Goal: Navigation & Orientation: Find specific page/section

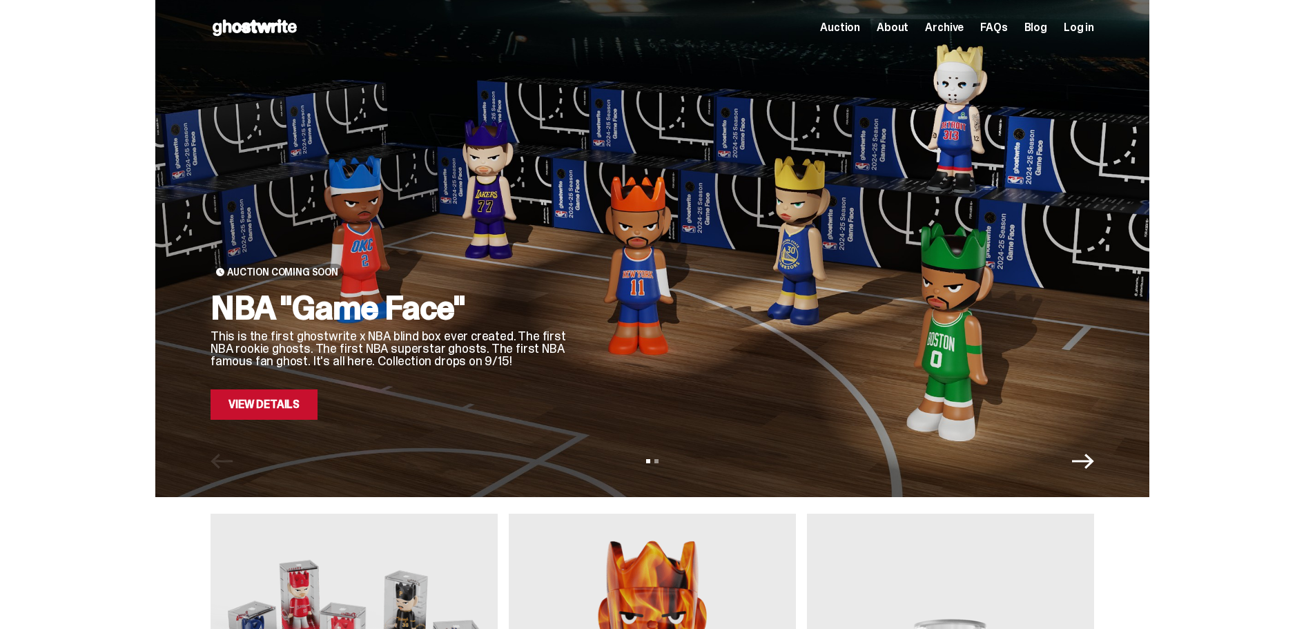
click at [278, 407] on link "View Details" at bounding box center [264, 404] width 107 height 30
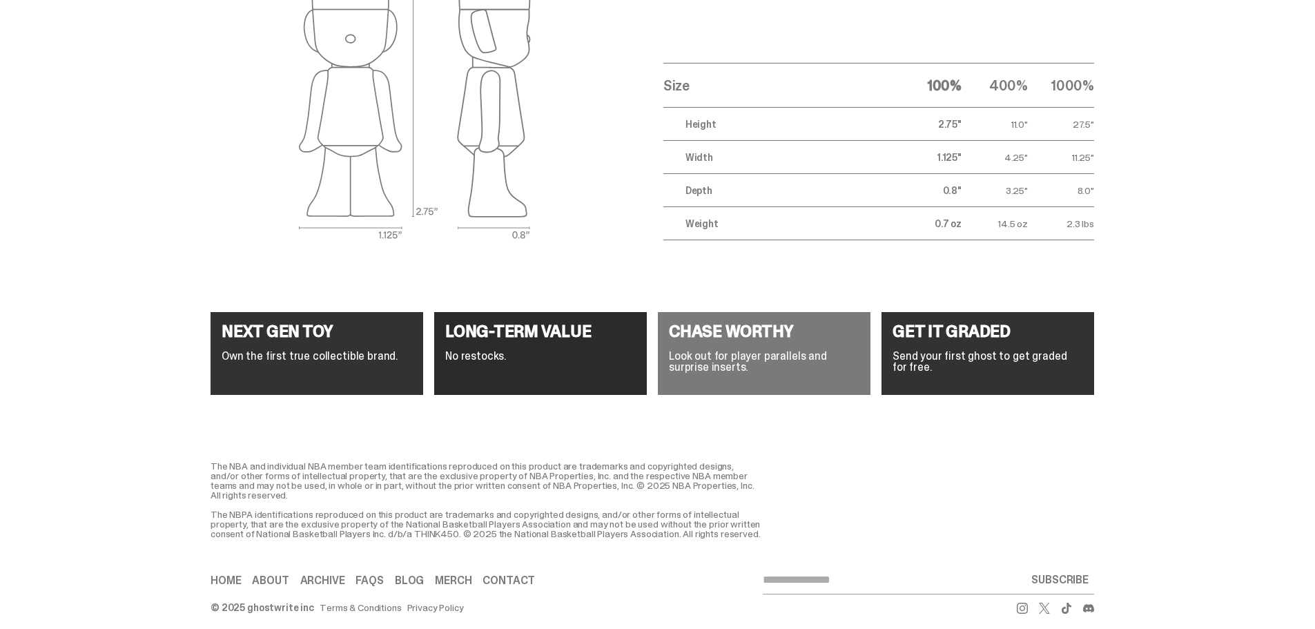
scroll to position [5106, 0]
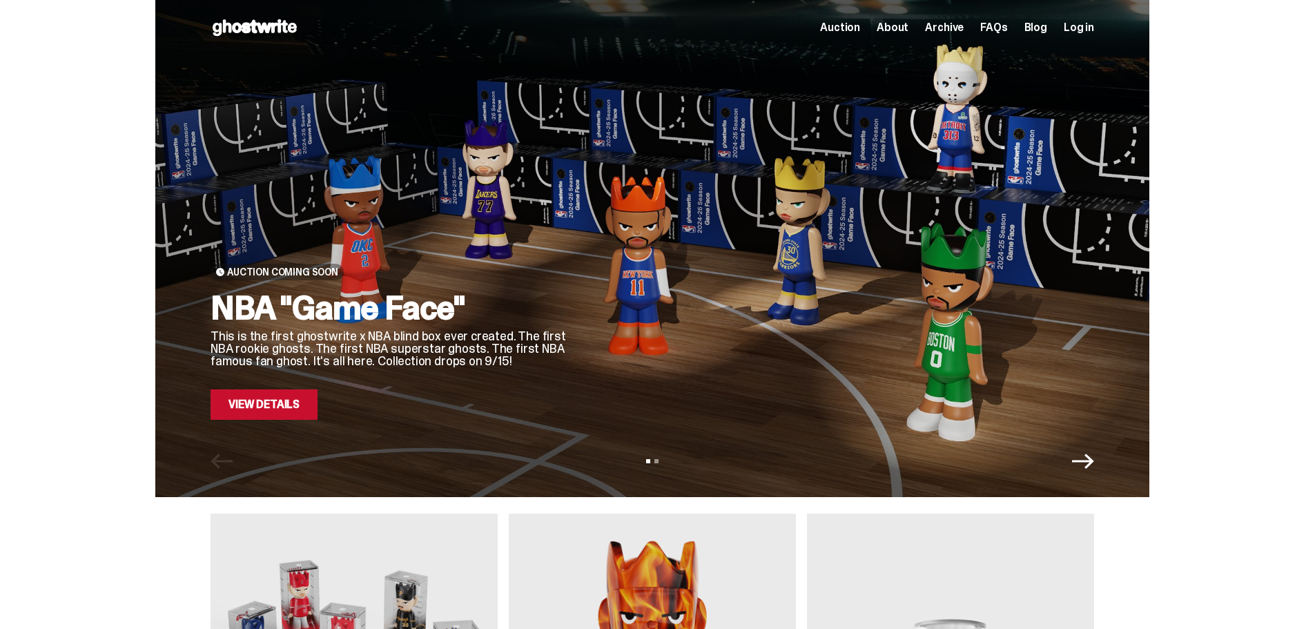
click at [262, 28] on icon at bounding box center [255, 28] width 88 height 22
click at [899, 29] on span "About" at bounding box center [893, 27] width 32 height 11
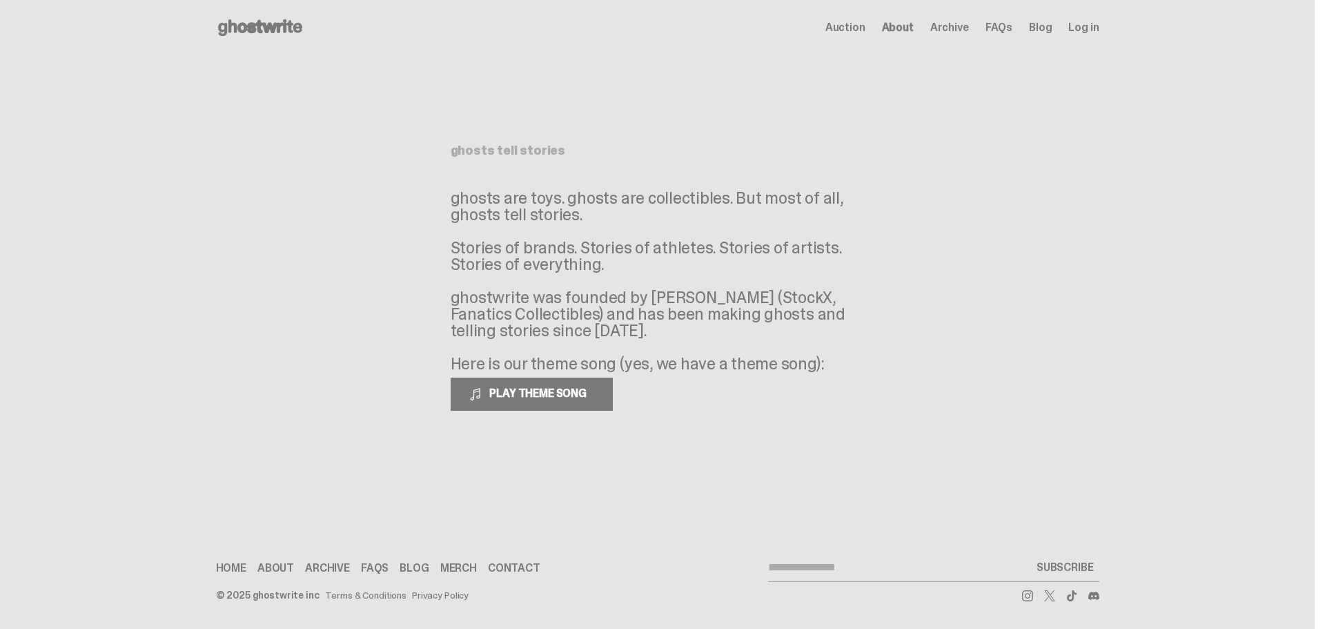
click at [446, 567] on link "Merch" at bounding box center [458, 568] width 37 height 11
click at [312, 565] on link "Archive" at bounding box center [327, 568] width 45 height 11
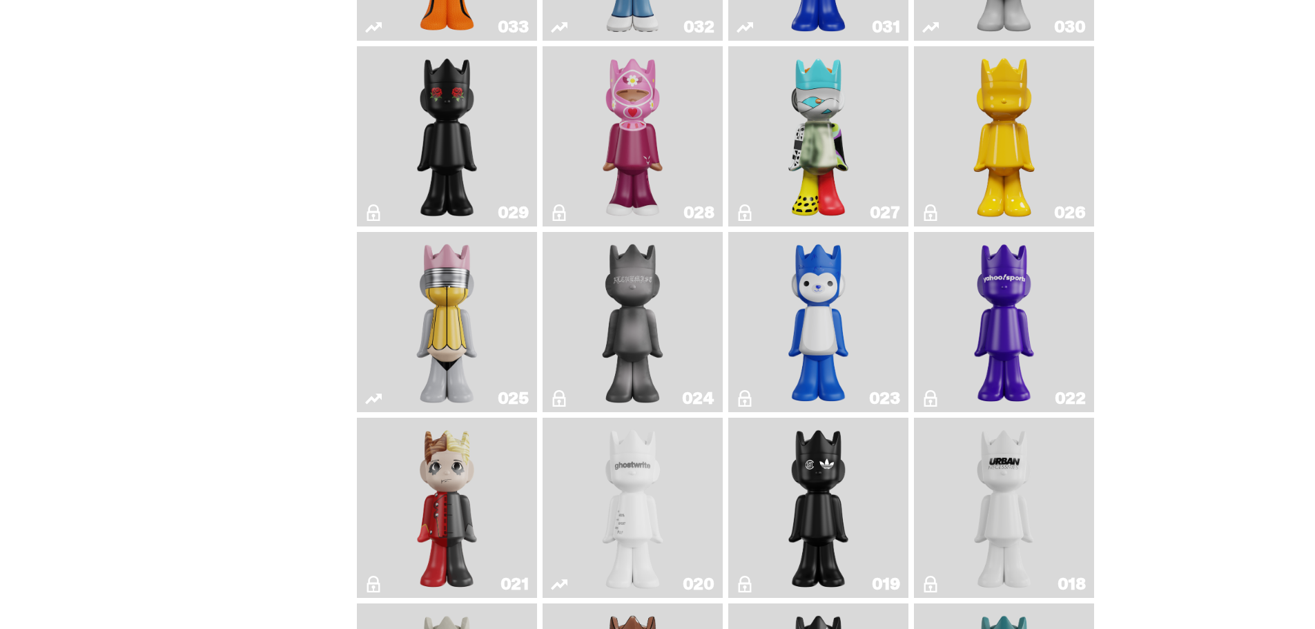
scroll to position [2140, 0]
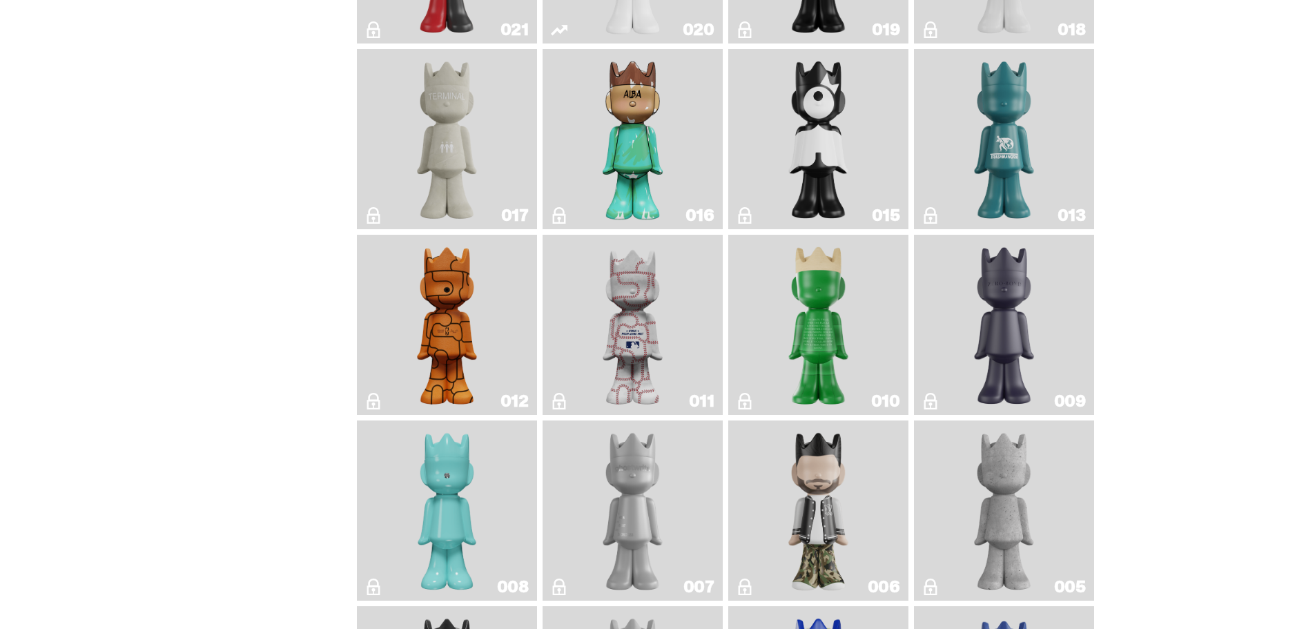
drag, startPoint x: 1314, startPoint y: 536, endPoint x: 1311, endPoint y: 599, distance: 63.6
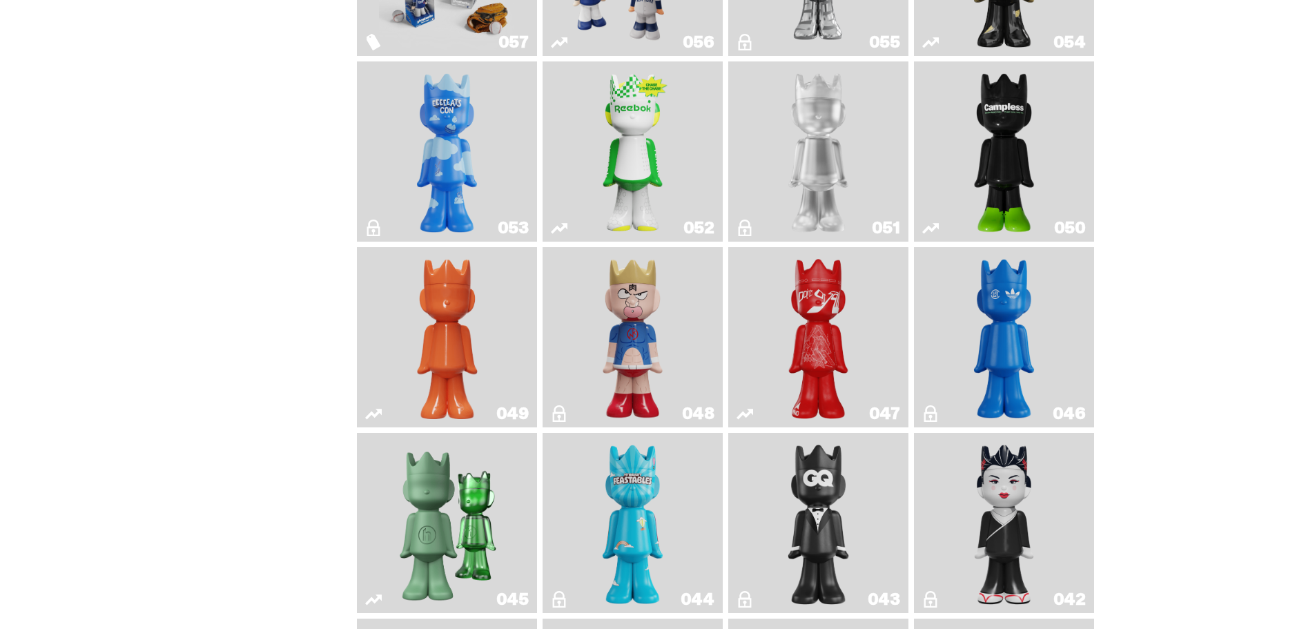
scroll to position [0, 0]
